Goal: Task Accomplishment & Management: Manage account settings

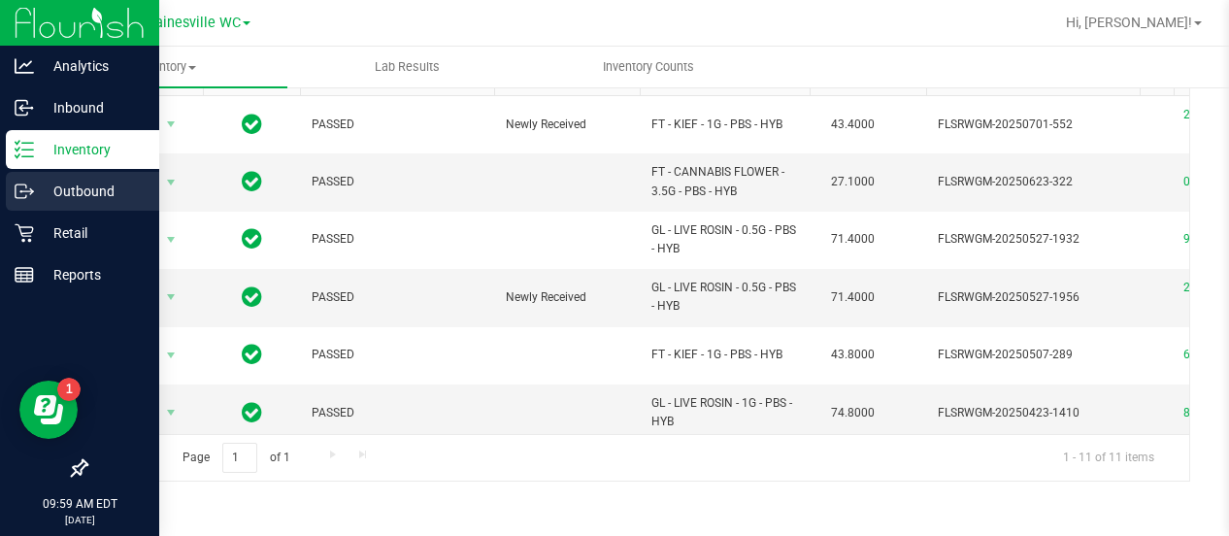
click at [50, 195] on p "Outbound" at bounding box center [92, 191] width 117 height 23
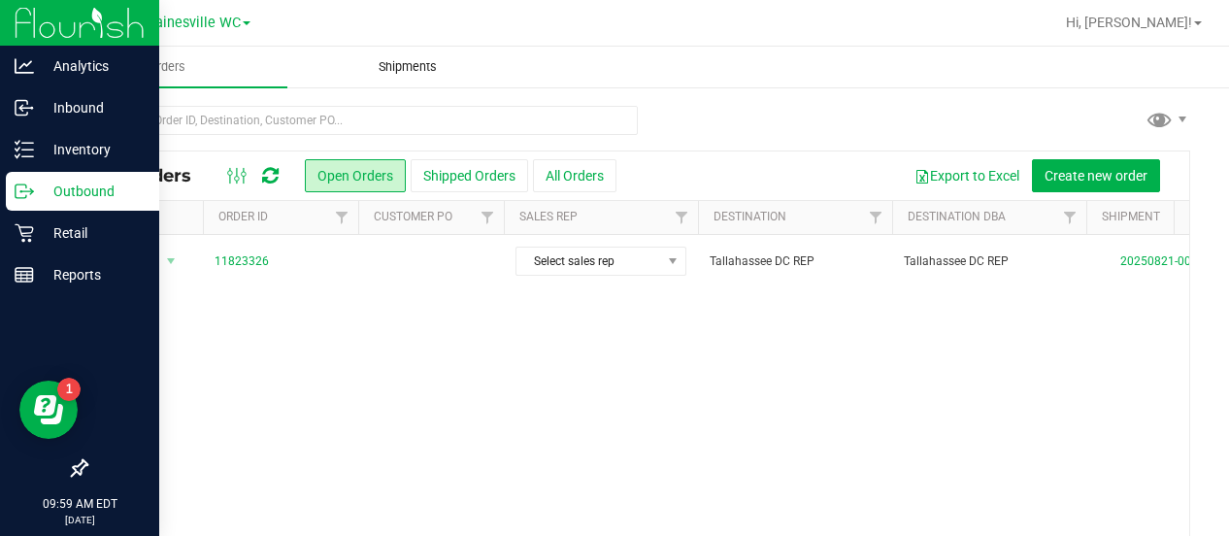
click at [406, 73] on span "Shipments" at bounding box center [408, 66] width 111 height 17
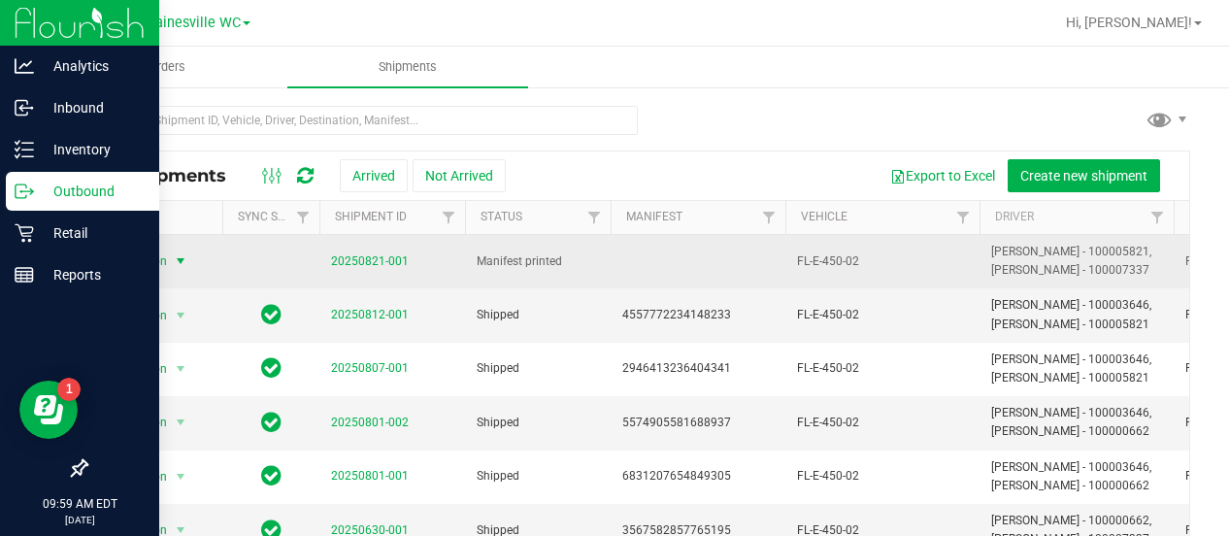
click at [176, 261] on span "select" at bounding box center [181, 261] width 16 height 16
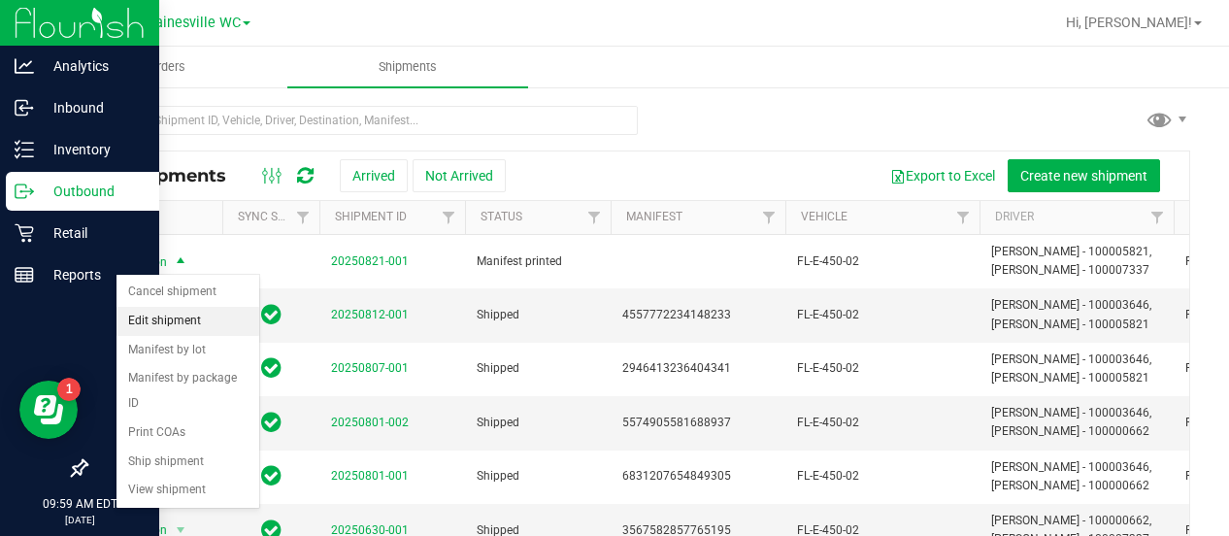
click at [159, 319] on li "Edit shipment" at bounding box center [188, 321] width 143 height 29
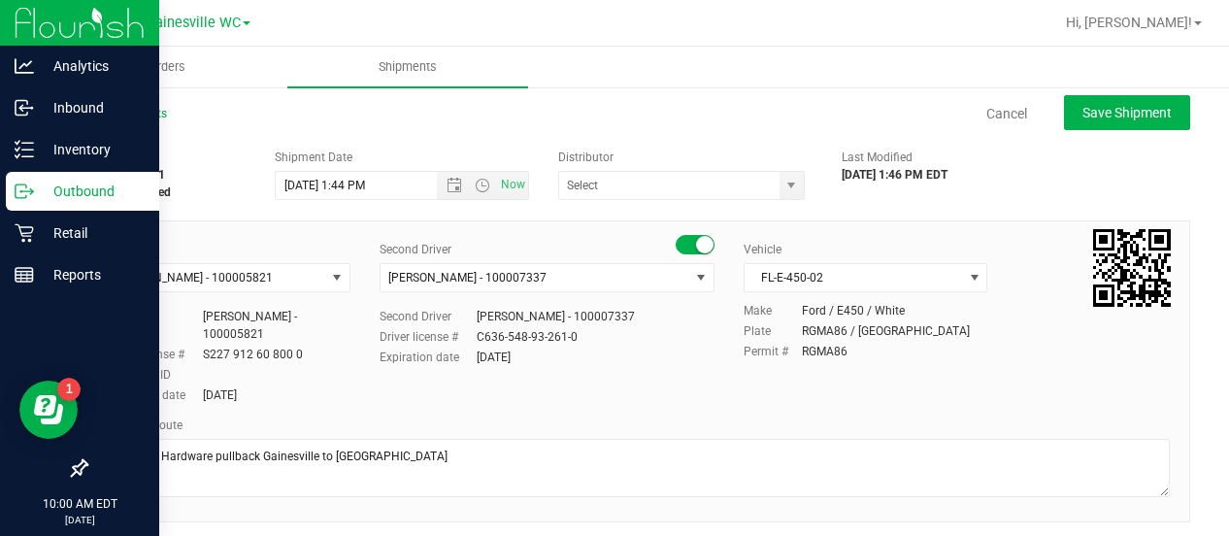
type input "Tallahassee DC REP"
click at [967, 285] on span "select" at bounding box center [975, 278] width 16 height 16
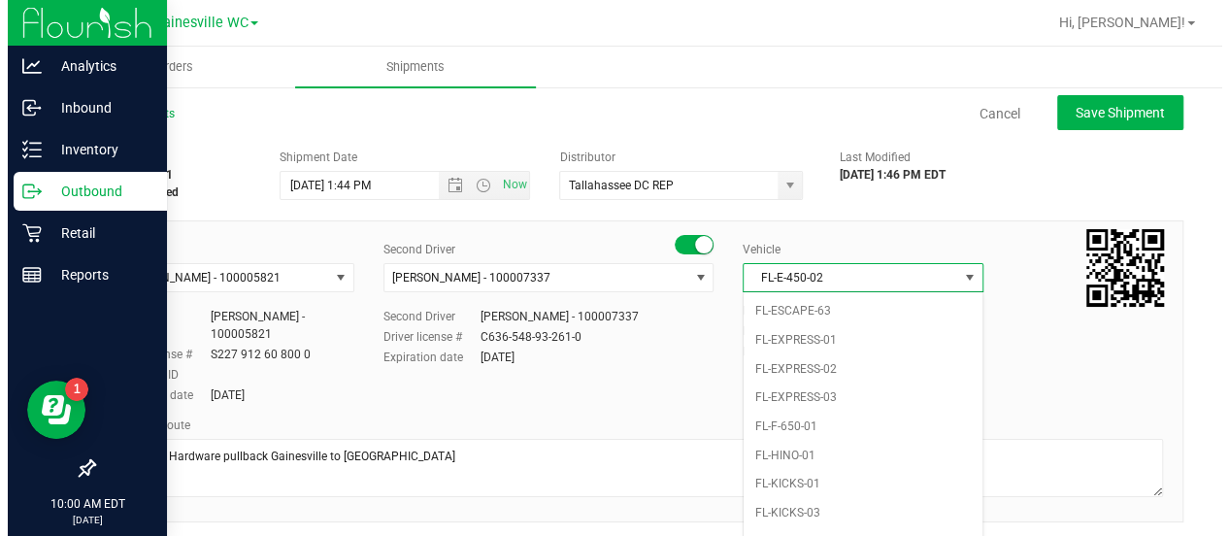
scroll to position [404, 0]
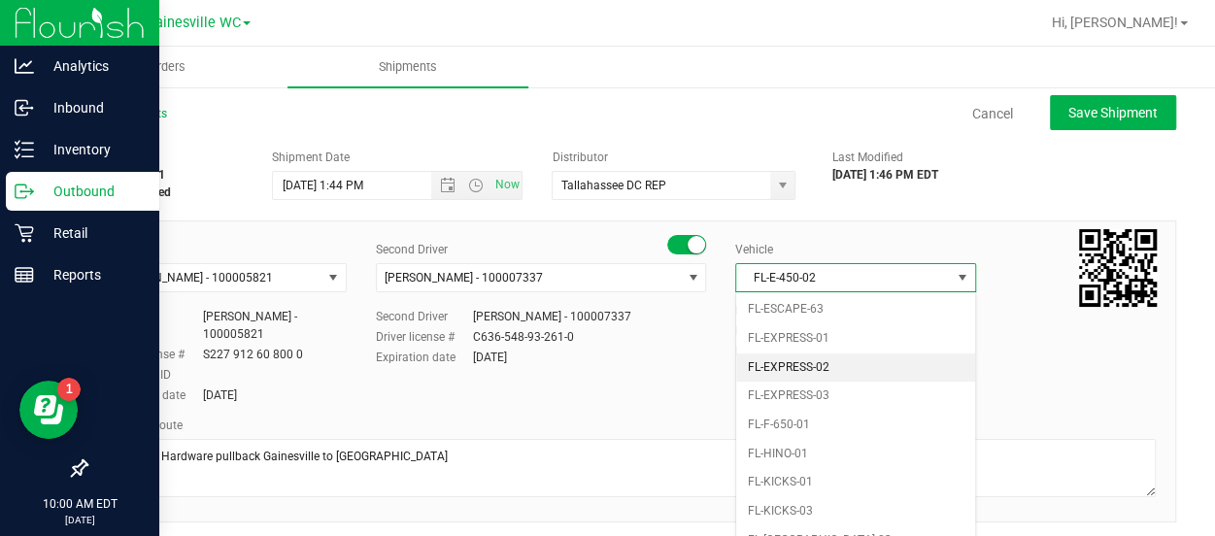
click at [808, 359] on li "FL-EXPRESS-02" at bounding box center [855, 367] width 239 height 29
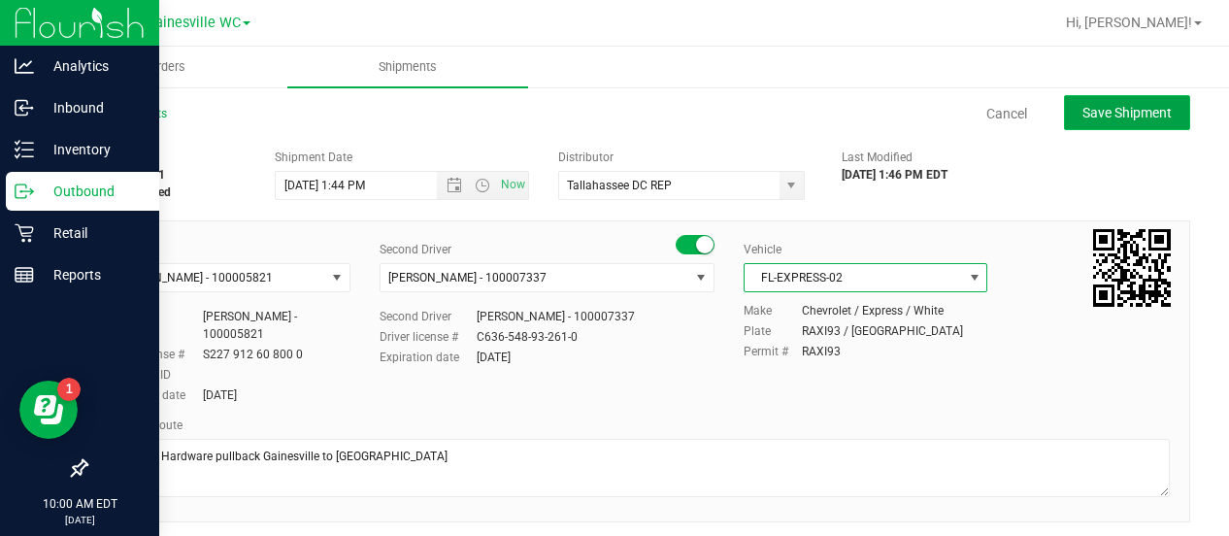
click at [1124, 114] on span "Save Shipment" at bounding box center [1127, 113] width 89 height 16
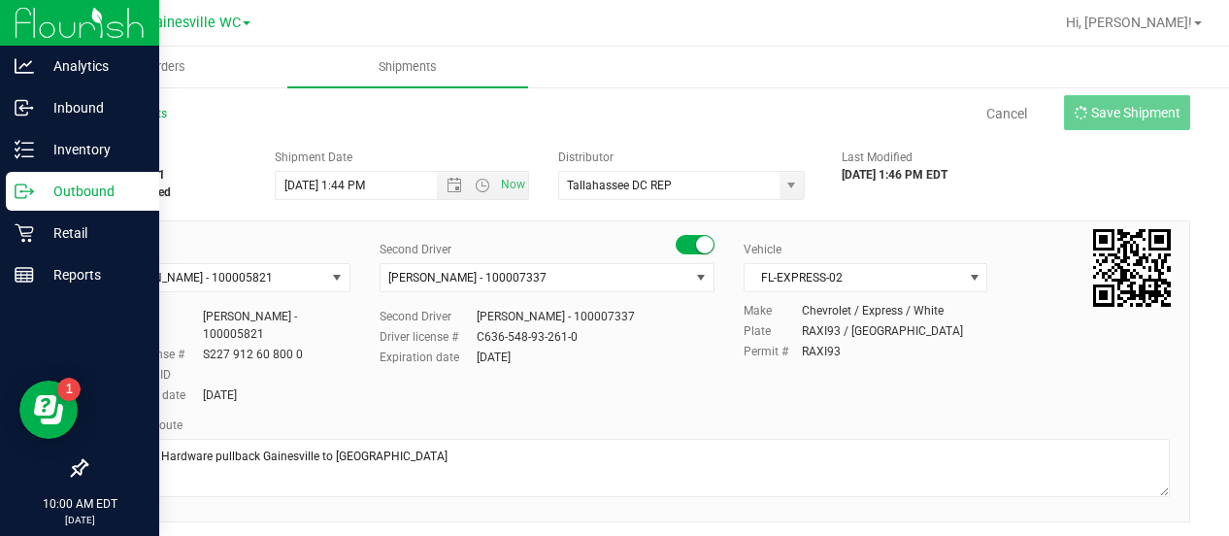
type input "[DATE] 5:44 PM"
